Goal: Information Seeking & Learning: Understand process/instructions

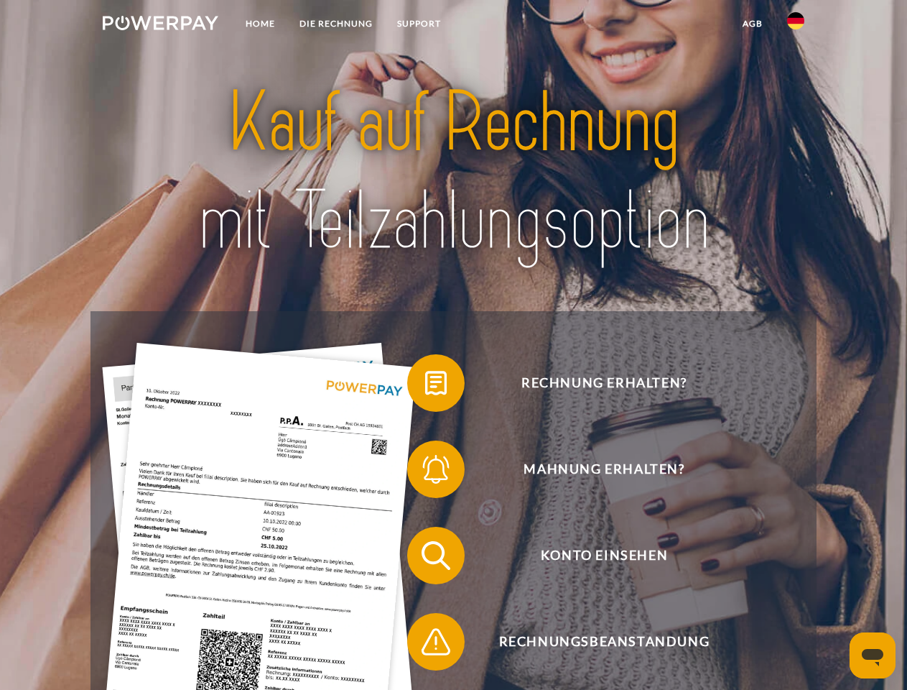
click at [160, 25] on img at bounding box center [161, 23] width 116 height 14
click at [796, 25] on img at bounding box center [795, 20] width 17 height 17
click at [752, 24] on link "agb" at bounding box center [753, 24] width 45 height 26
click at [425, 386] on span at bounding box center [415, 383] width 72 height 72
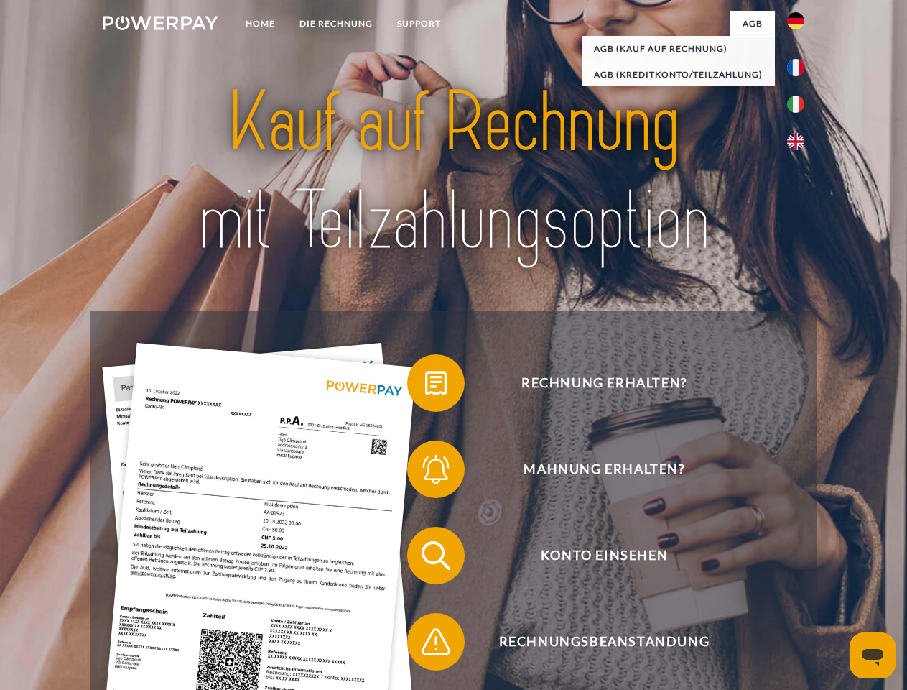
click at [425, 472] on span at bounding box center [415, 469] width 72 height 72
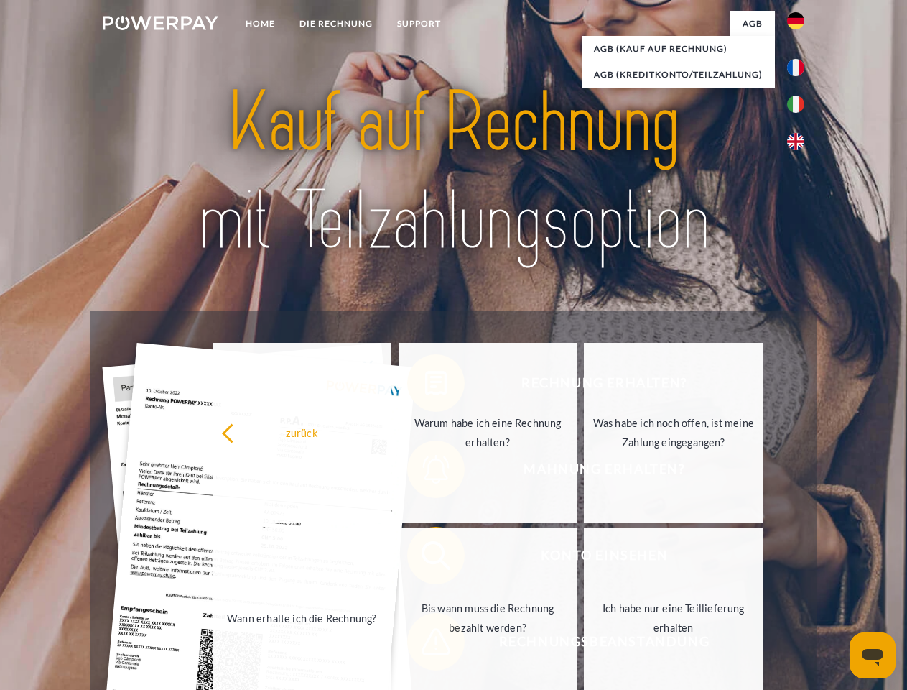
click at [425, 558] on link "Bis wann muss die Rechnung bezahlt werden?" at bounding box center [488, 618] width 179 height 180
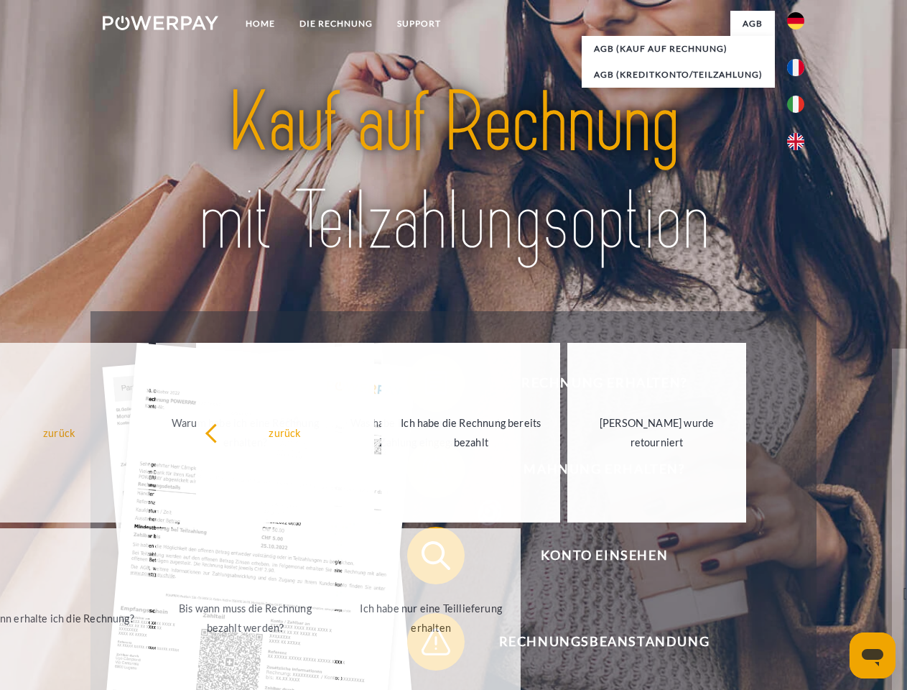
click at [425, 644] on span at bounding box center [415, 642] width 72 height 72
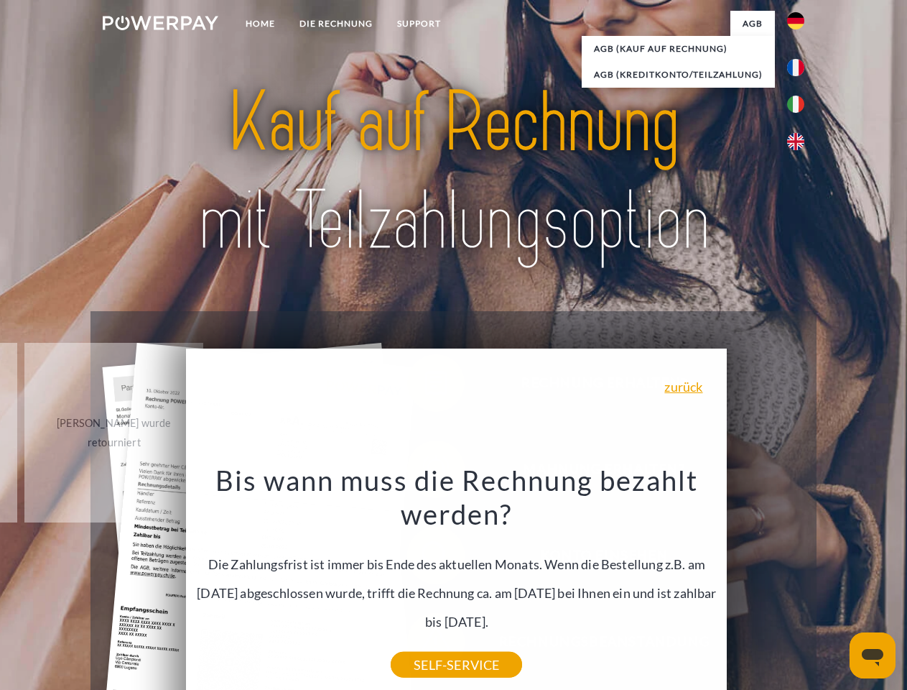
click at [873, 655] on icon "Messaging-Fenster öffnen" at bounding box center [873, 657] width 22 height 17
